Goal: Entertainment & Leisure: Consume media (video, audio)

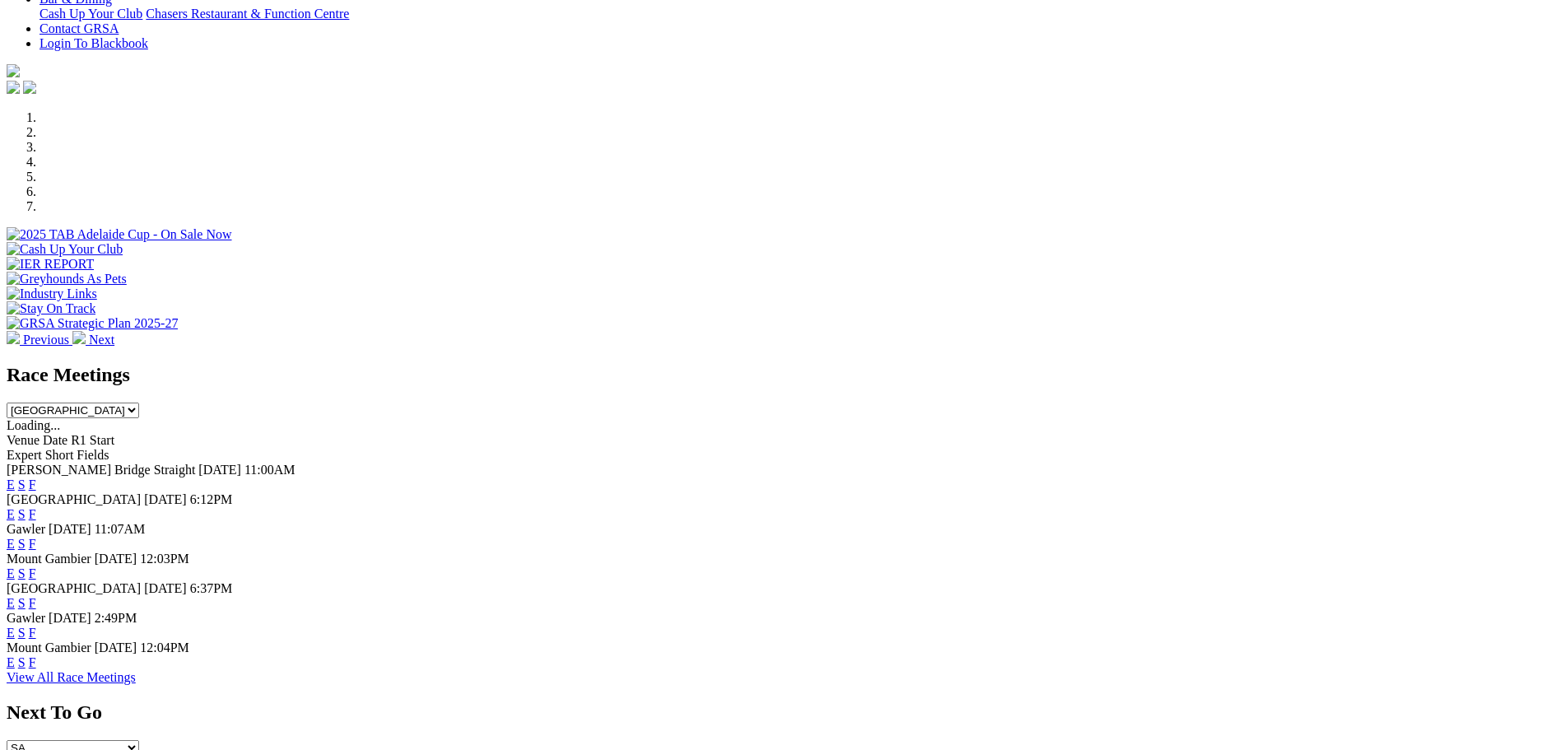
scroll to position [412, 0]
click at [36, 506] on link "F" at bounding box center [32, 512] width 8 height 14
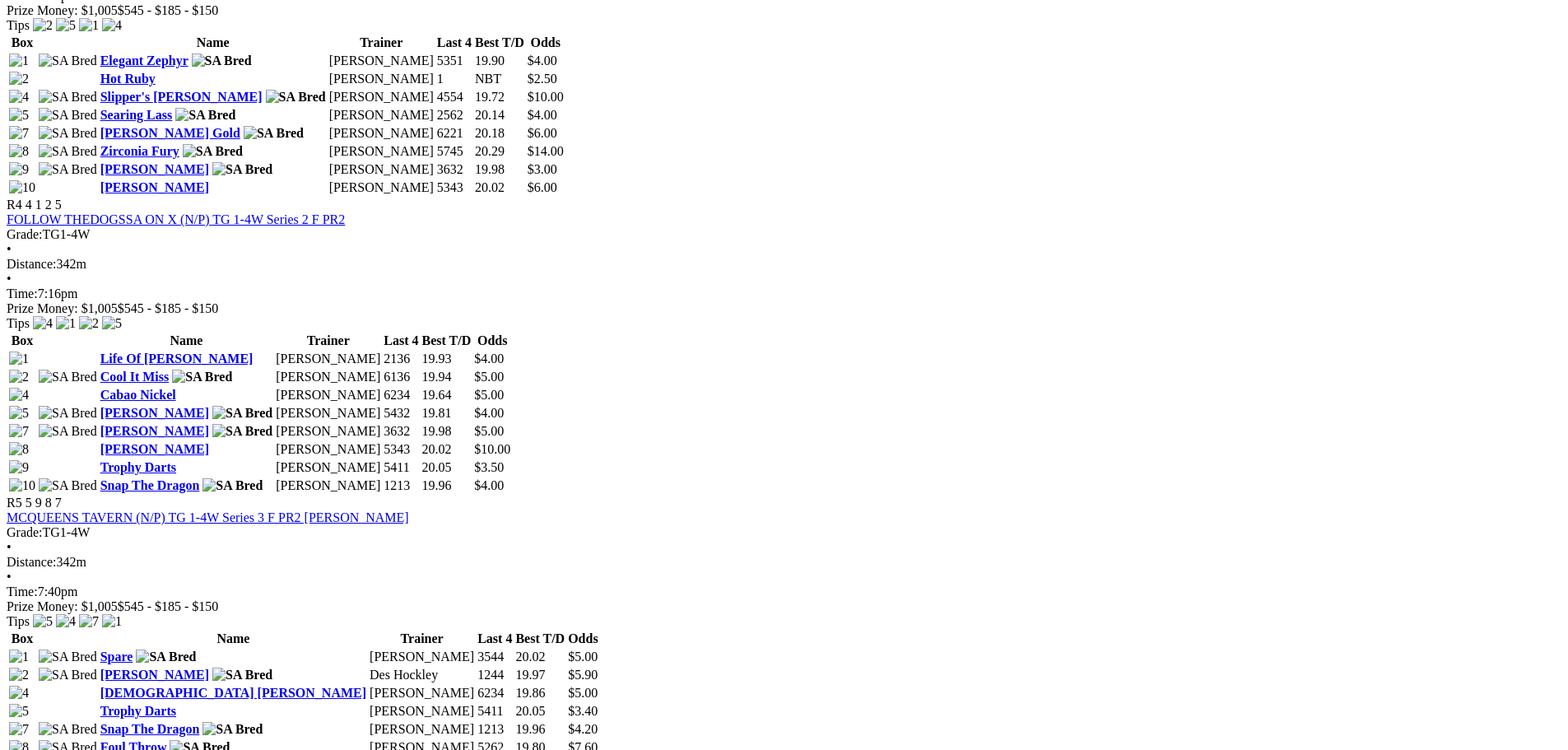
scroll to position [1400, 0]
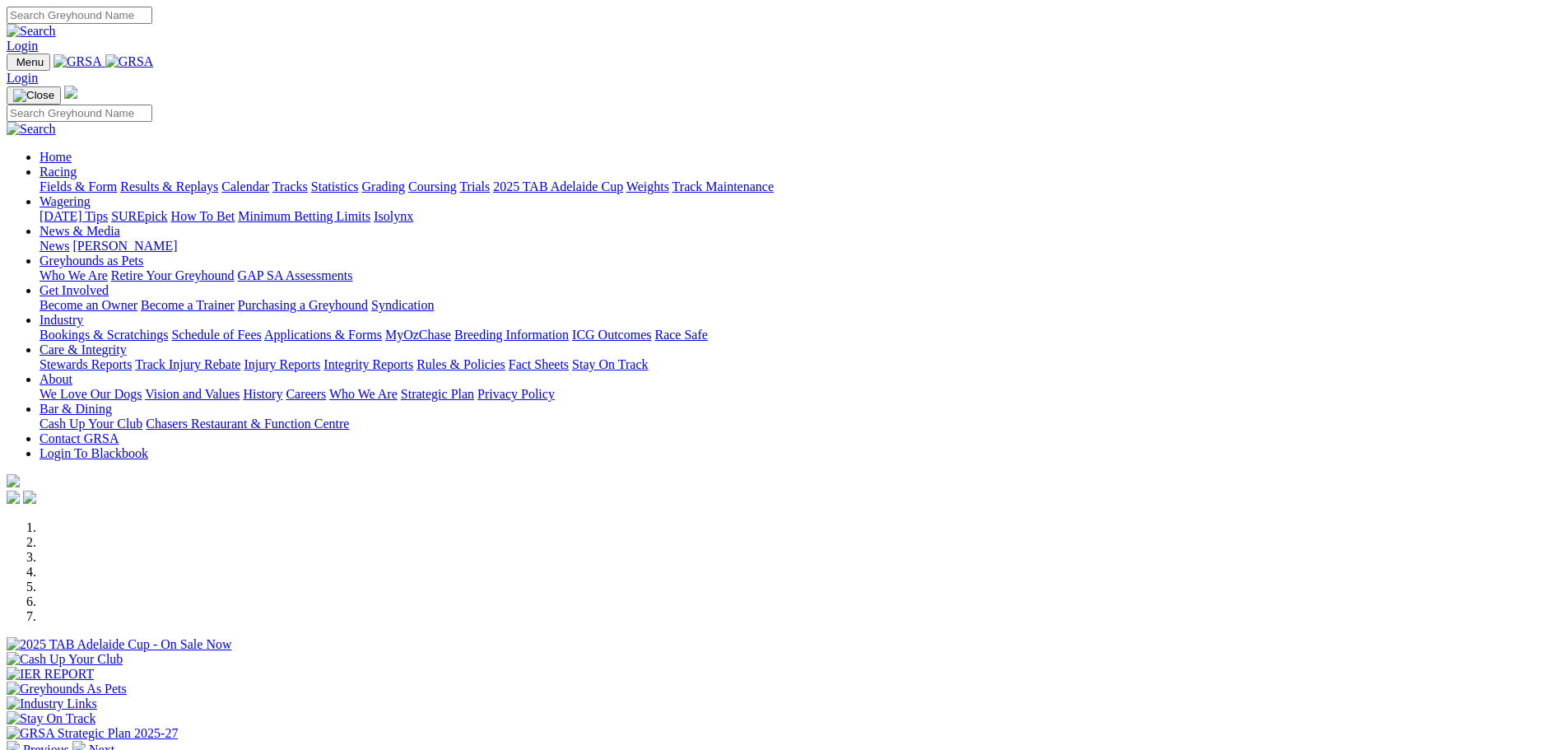
scroll to position [412, 0]
click at [218, 179] on link "Results & Replays" at bounding box center [169, 186] width 98 height 14
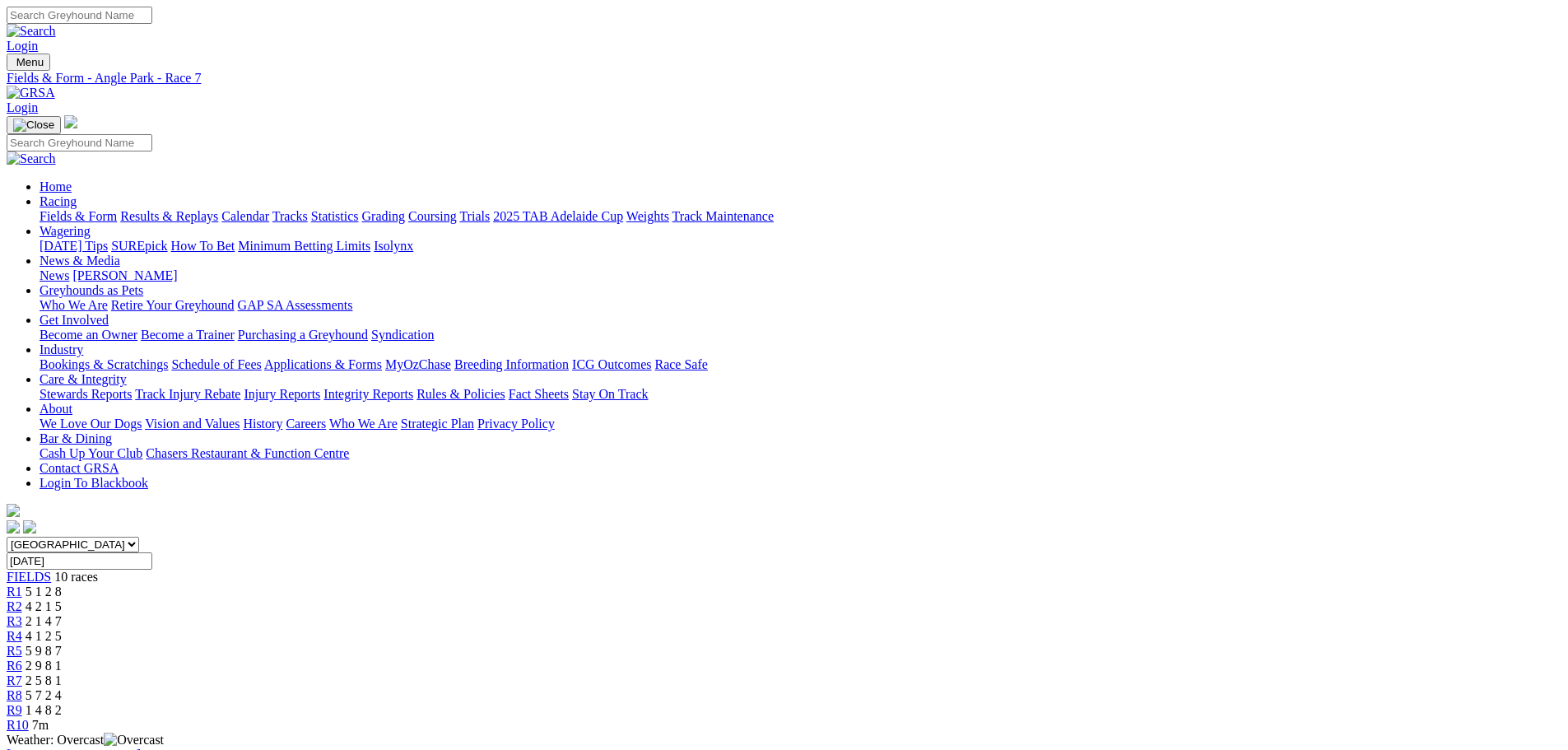
drag, startPoint x: 966, startPoint y: 47, endPoint x: 962, endPoint y: 57, distance: 10.8
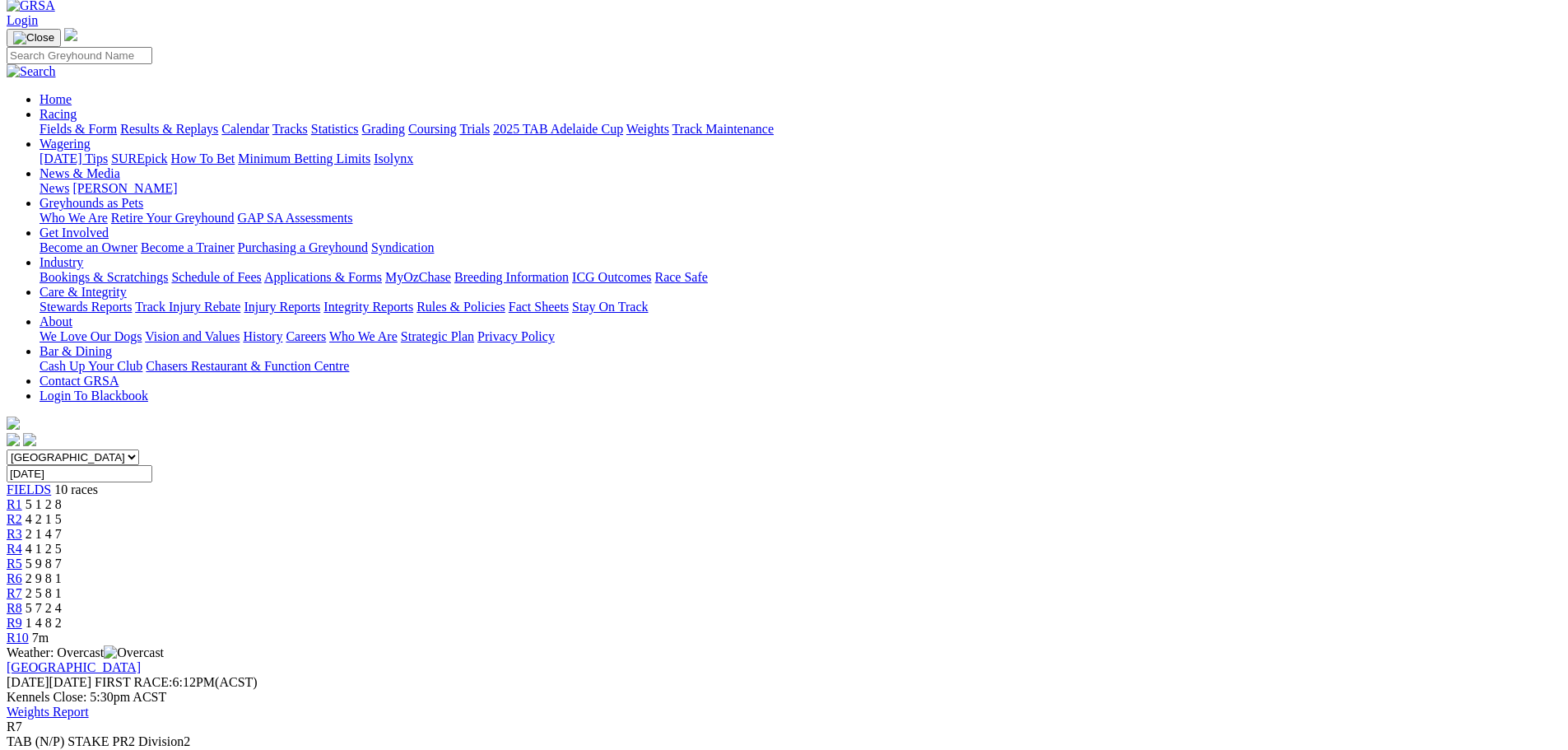
scroll to position [82, 0]
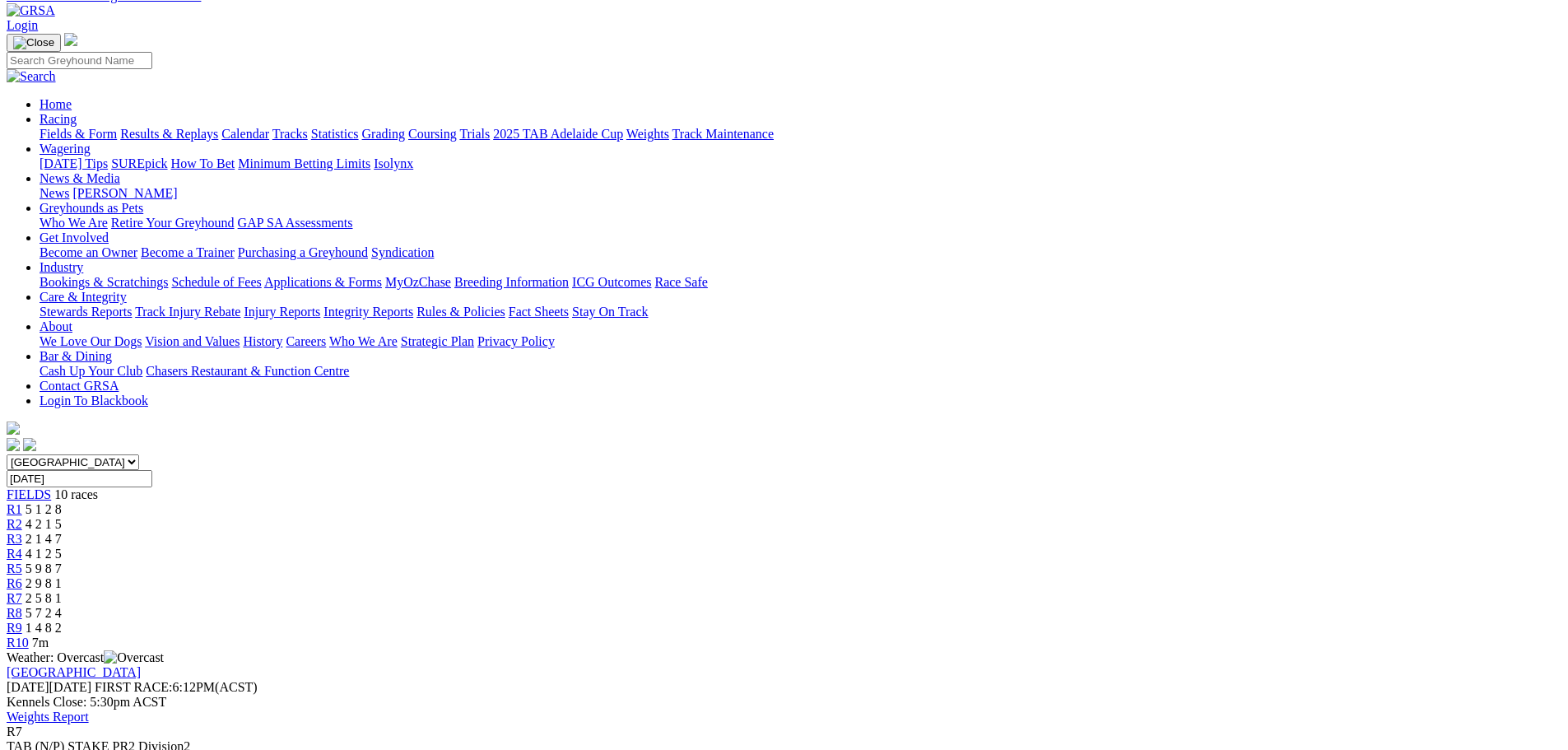
click at [23, 532] on span "R3" at bounding box center [14, 538] width 16 height 14
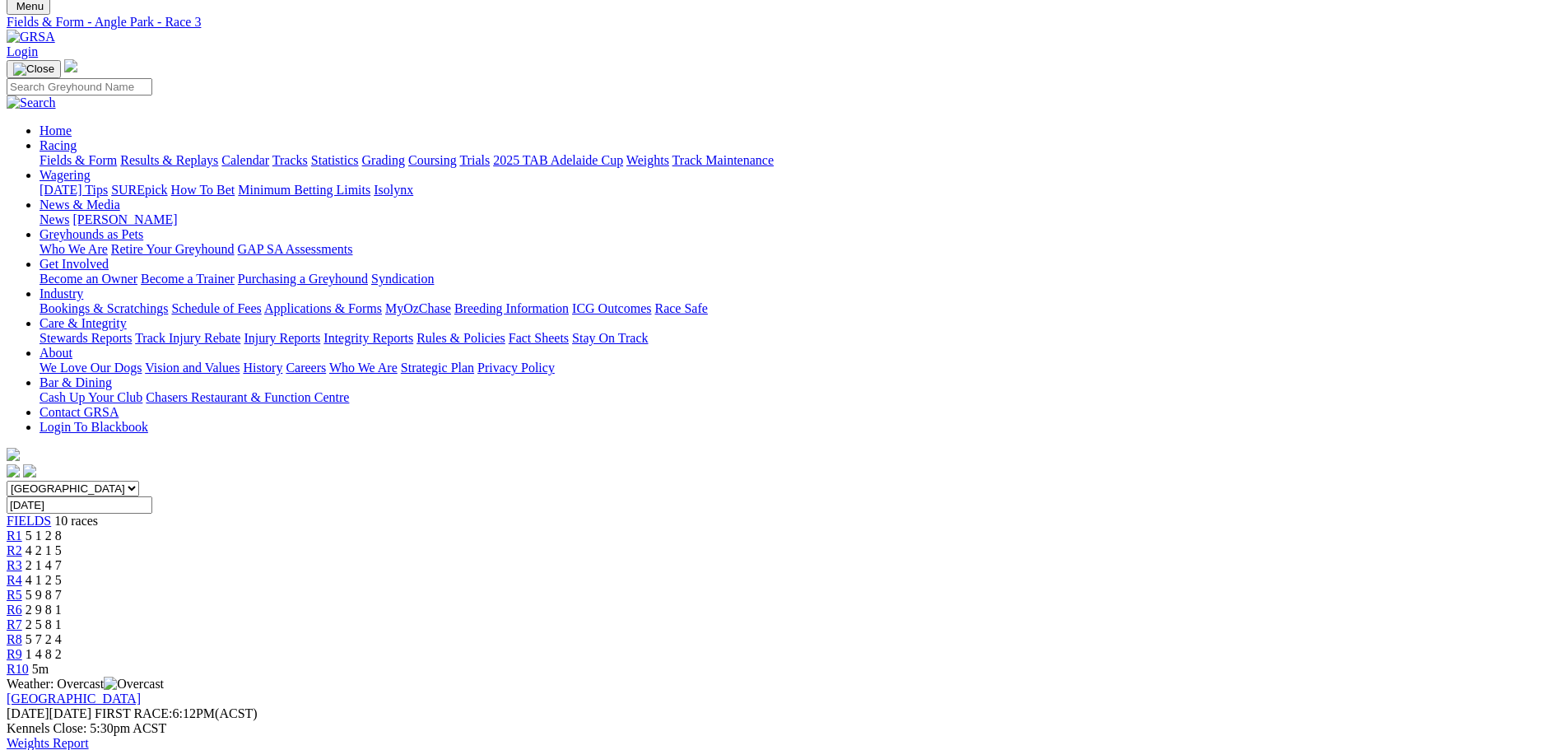
scroll to position [82, 0]
